Goal: Check status: Check status

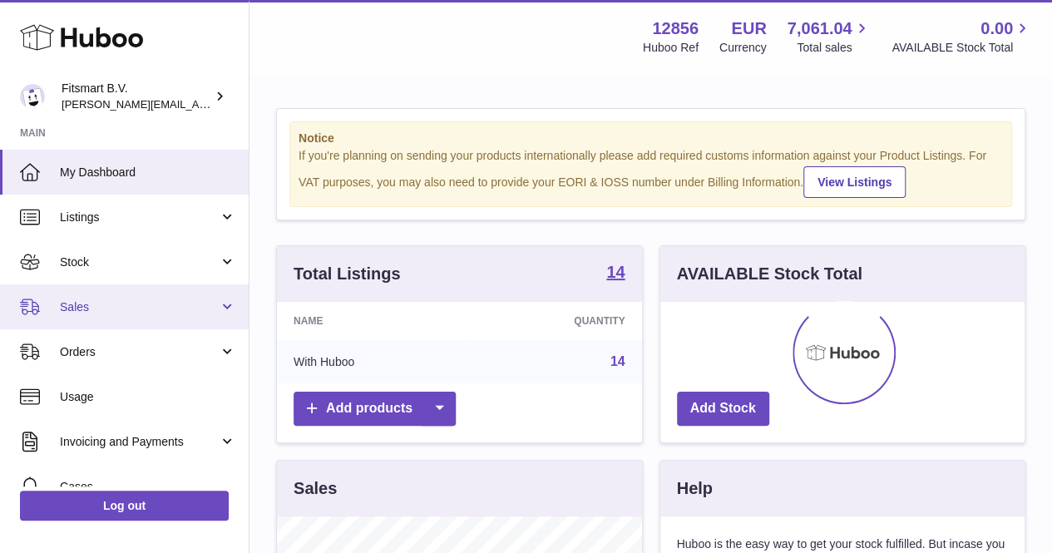
scroll to position [259, 364]
click at [78, 309] on span "Sales" at bounding box center [139, 307] width 159 height 16
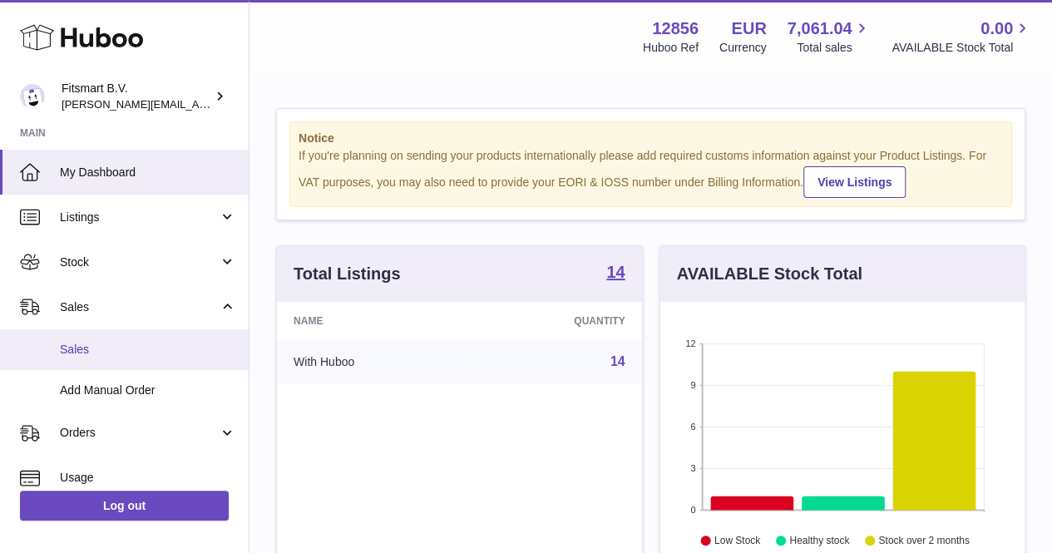
click at [107, 362] on link "Sales" at bounding box center [124, 349] width 249 height 41
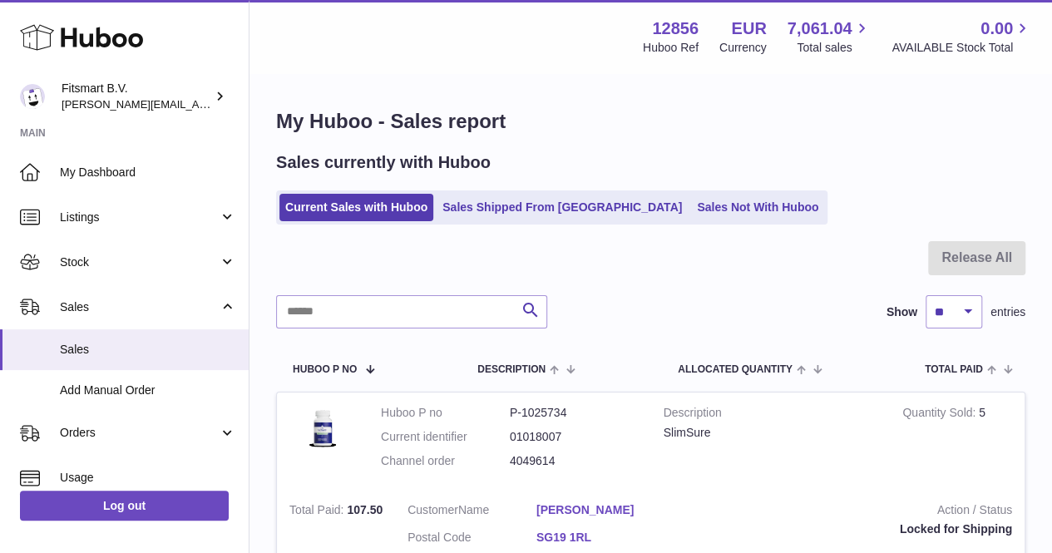
drag, startPoint x: 579, startPoint y: 465, endPoint x: 506, endPoint y: 472, distance: 73.5
click at [506, 472] on dl "Huboo P no P-1025734 Current identifier 01018007 Channel order 4049614" at bounding box center [510, 441] width 258 height 72
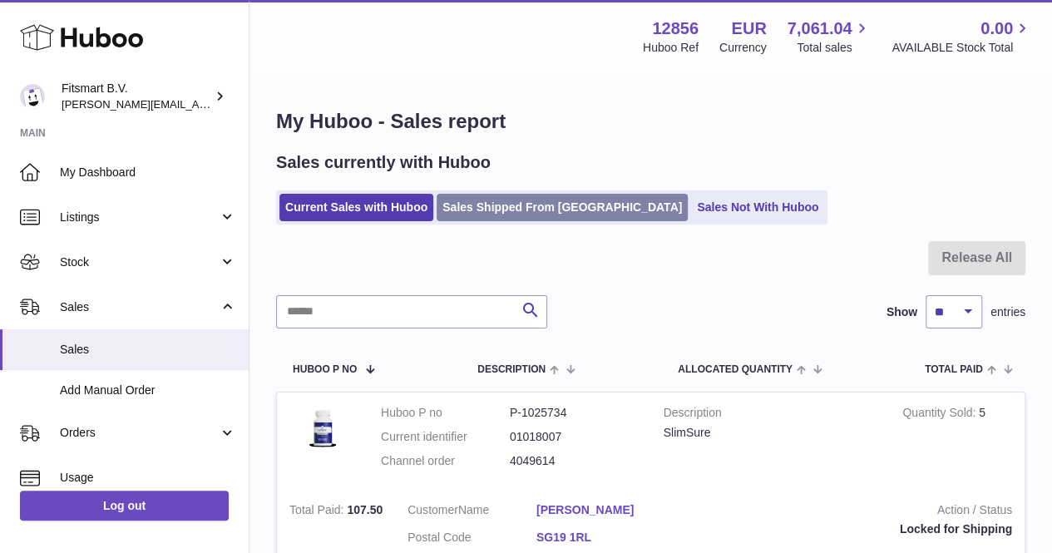
click at [514, 204] on link "Sales Shipped From [GEOGRAPHIC_DATA]" at bounding box center [562, 207] width 251 height 27
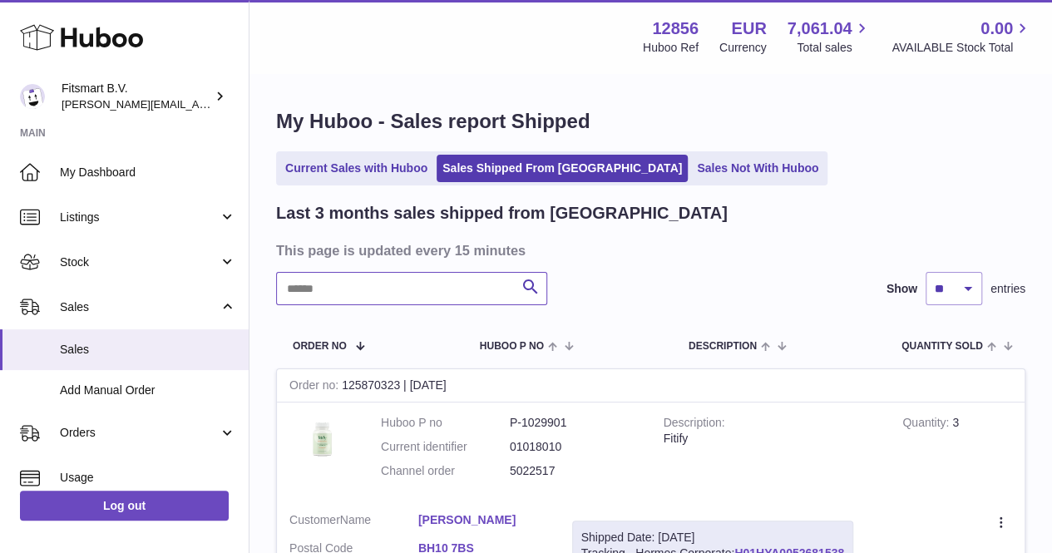
click at [356, 299] on input "text" at bounding box center [411, 288] width 271 height 33
paste input "*******"
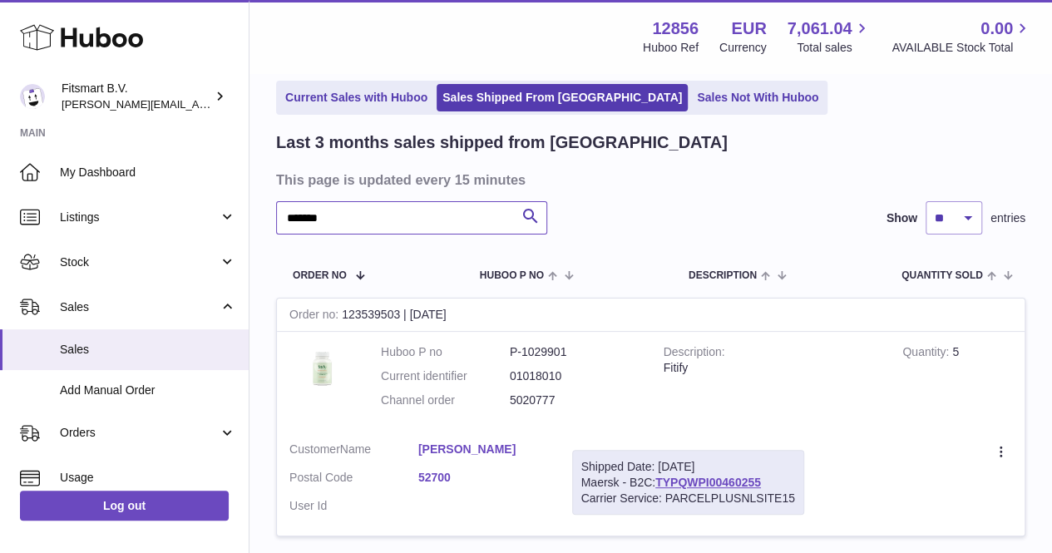
type input "*******"
drag, startPoint x: 411, startPoint y: 447, endPoint x: 528, endPoint y: 450, distance: 117.3
click at [528, 450] on dl "Customer Name Helinä Korpelainen Postal Code 52700 User Id" at bounding box center [418, 482] width 258 height 81
copy dl "Helinä Korpelainen"
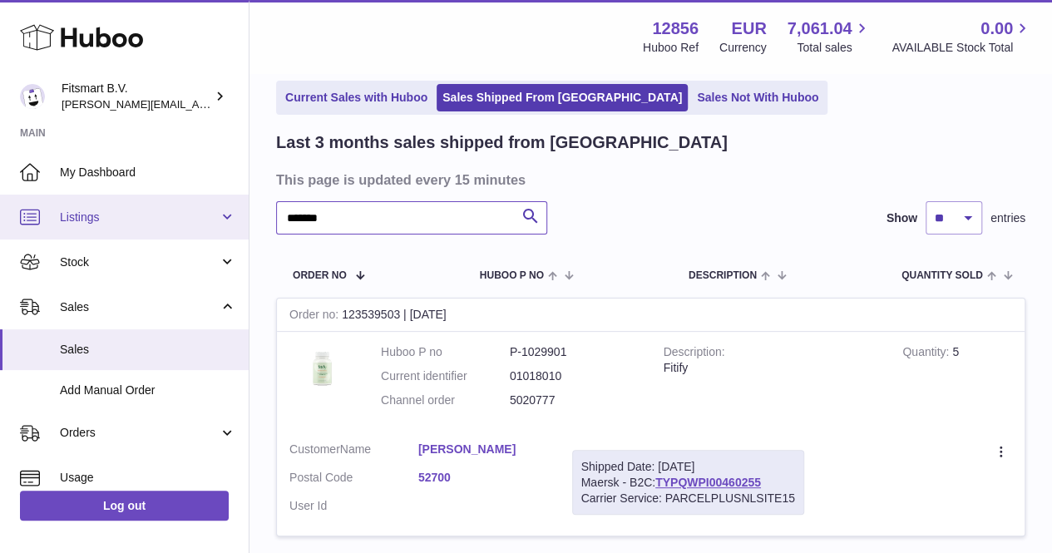
drag, startPoint x: 384, startPoint y: 205, endPoint x: 58, endPoint y: 204, distance: 326.0
click at [58, 204] on div "Huboo Fitsmart B.V. jonathan@leaderoo.com Main My Dashboard Listings Not with H…" at bounding box center [526, 308] width 1052 height 758
paste input "**********"
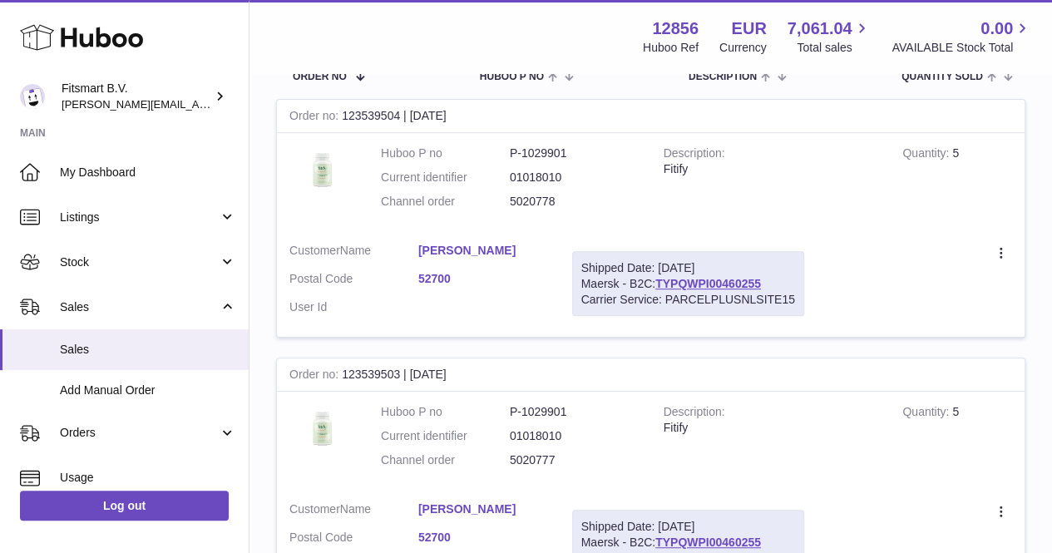
scroll to position [249, 0]
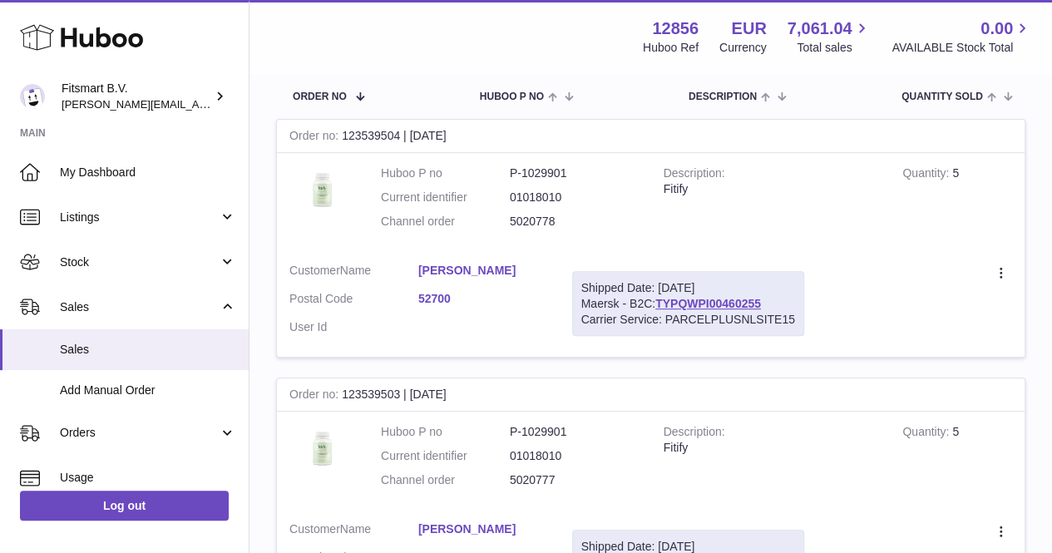
type input "**********"
click at [703, 294] on div "Shipped Date: 27th Aug 2025 Maersk - B2C: TYPQWPI00460255 Carrier Service: PARC…" at bounding box center [688, 304] width 232 height 66
click at [715, 305] on link "TYPQWPI00460255" at bounding box center [708, 303] width 106 height 13
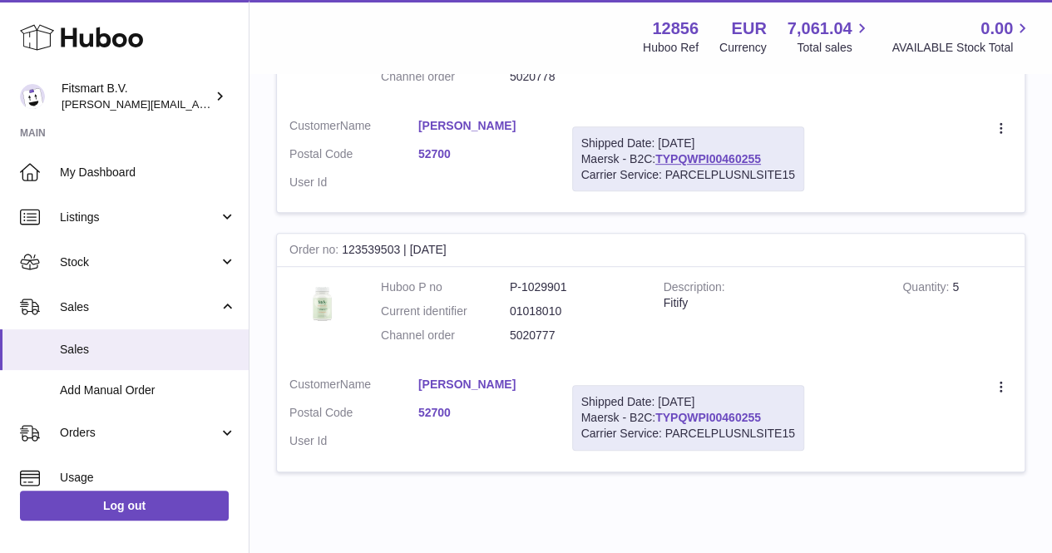
click at [710, 411] on link "TYPQWPI00460255" at bounding box center [708, 417] width 106 height 13
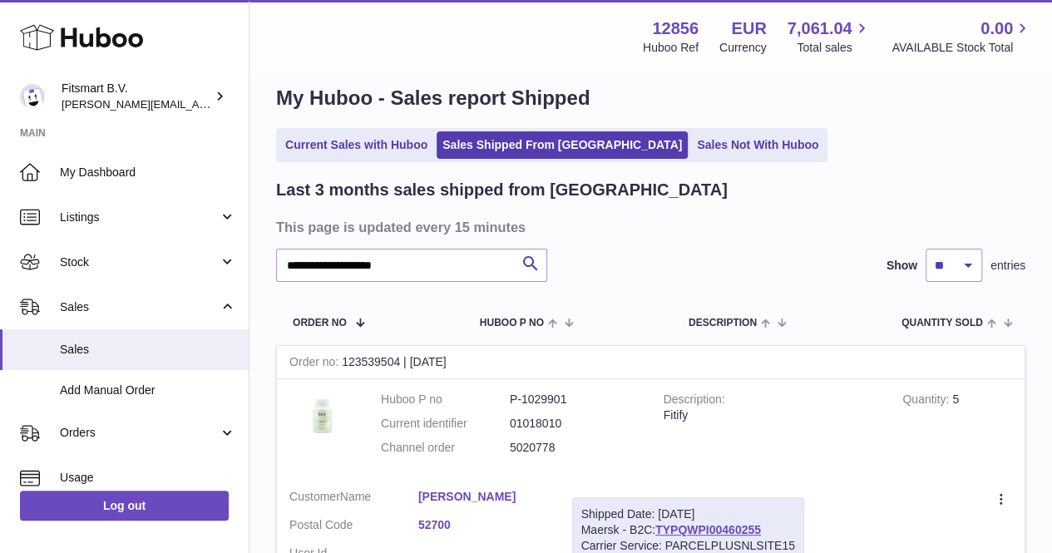
scroll to position [12, 0]
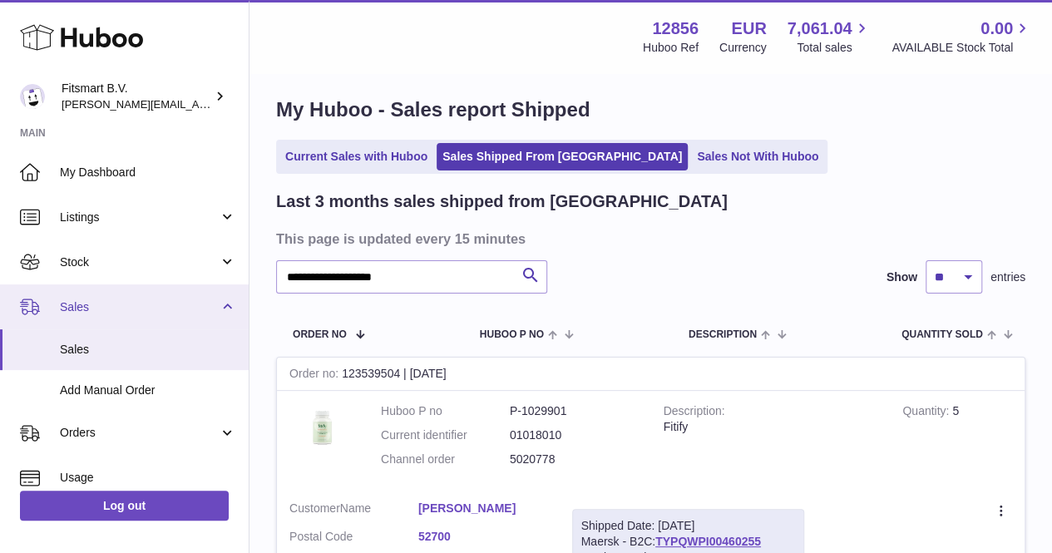
click at [78, 304] on span "Sales" at bounding box center [139, 307] width 159 height 16
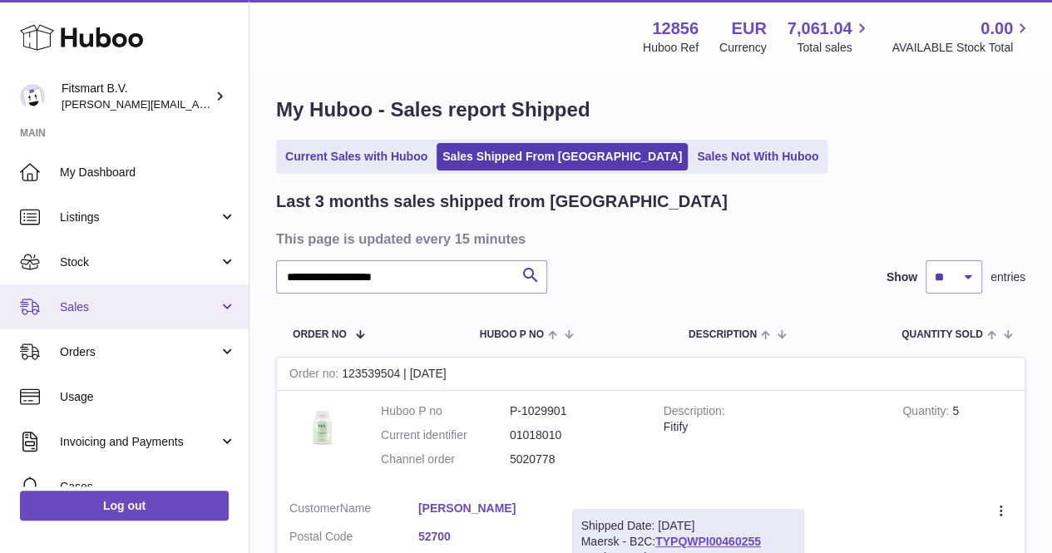
click at [146, 302] on span "Sales" at bounding box center [139, 307] width 159 height 16
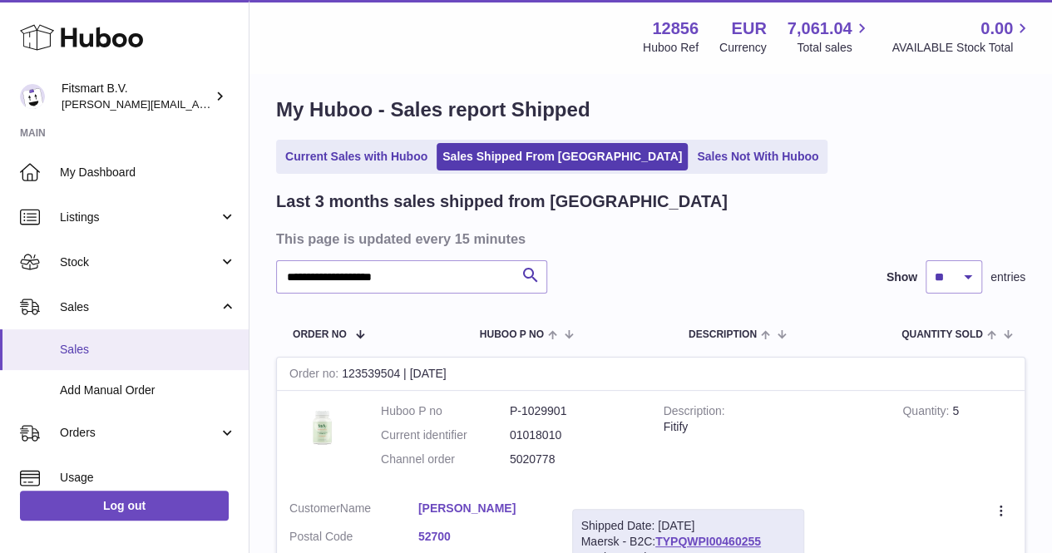
click at [82, 359] on link "Sales" at bounding box center [124, 349] width 249 height 41
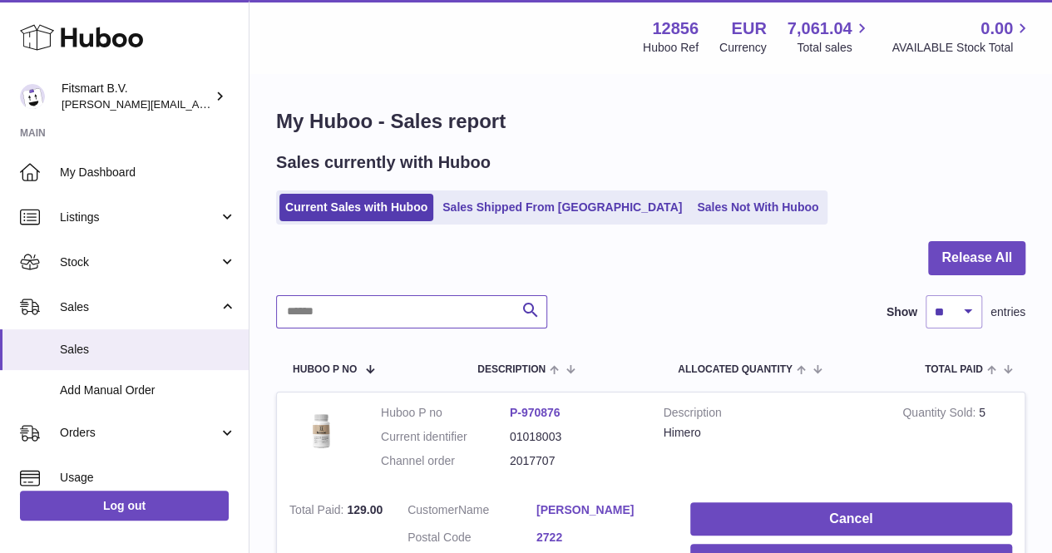
click at [369, 308] on input "text" at bounding box center [411, 311] width 271 height 33
drag, startPoint x: 422, startPoint y: 230, endPoint x: 296, endPoint y: 202, distance: 129.4
click at [416, 260] on div at bounding box center [650, 268] width 749 height 54
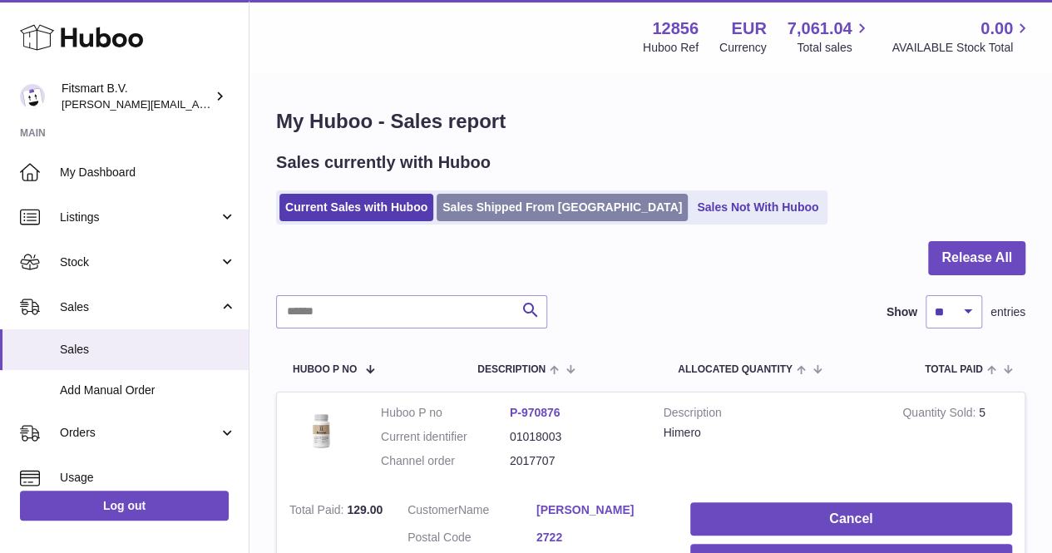
click at [462, 217] on link "Sales Shipped From [GEOGRAPHIC_DATA]" at bounding box center [562, 207] width 251 height 27
